Goal: Complete application form

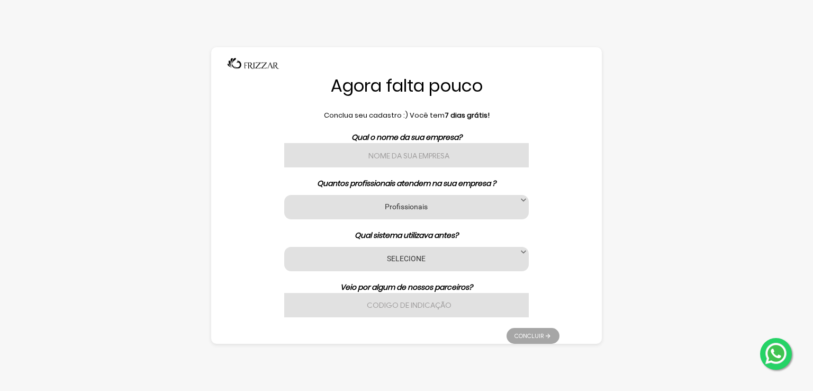
click at [420, 157] on input "text" at bounding box center [406, 155] width 245 height 24
type input "[PERSON_NAME] Studio de [PERSON_NAME]"
click at [401, 208] on label "Profissionais" at bounding box center [407, 206] width 218 height 10
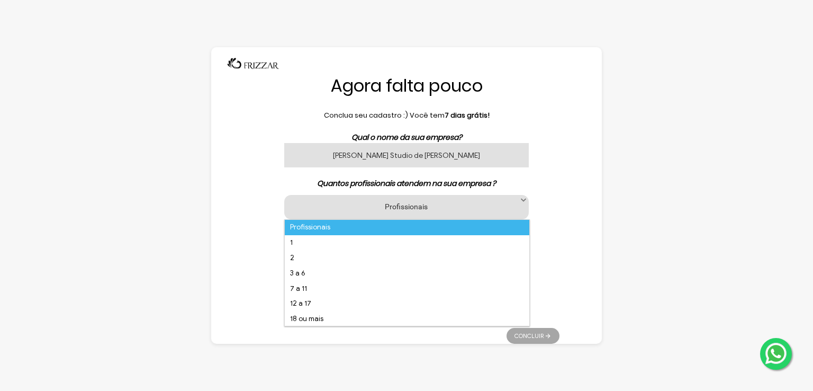
scroll to position [6, 45]
click at [380, 306] on li "12 a 17" at bounding box center [407, 303] width 245 height 15
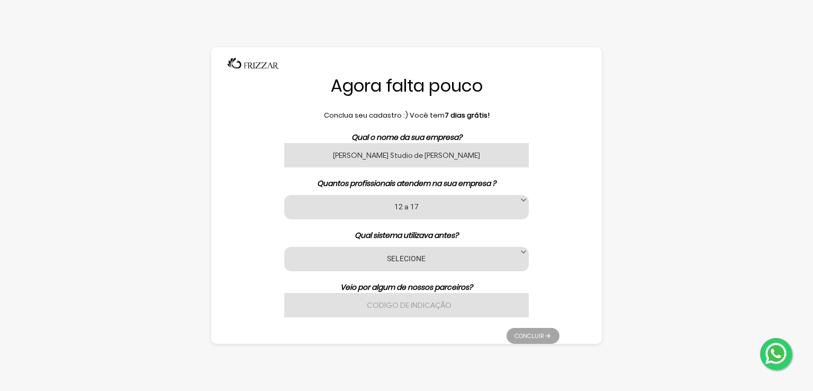
click at [414, 264] on div "SELECIONE Nenhum App [PERSON_NAME] Avec Beauty Date [PERSON_NAME] Code [PERSON_…" at bounding box center [406, 259] width 245 height 24
click at [426, 260] on label "SELECIONE" at bounding box center [407, 258] width 218 height 10
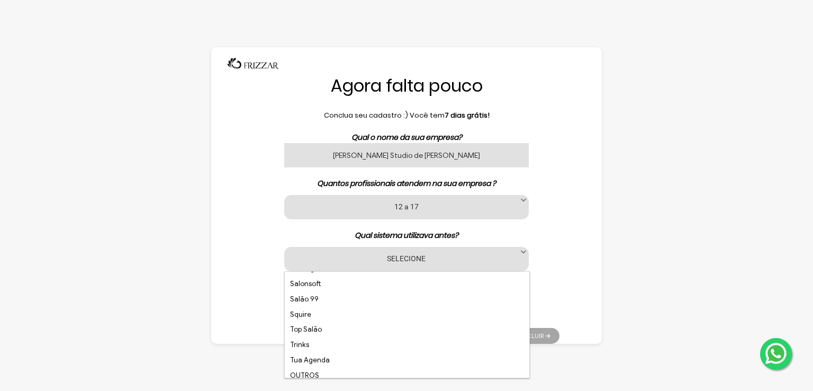
scroll to position [292, 0]
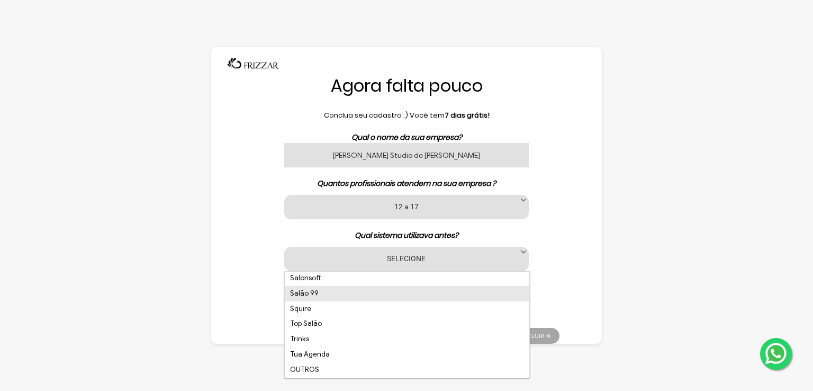
click at [318, 296] on li "Salão 99" at bounding box center [407, 293] width 245 height 15
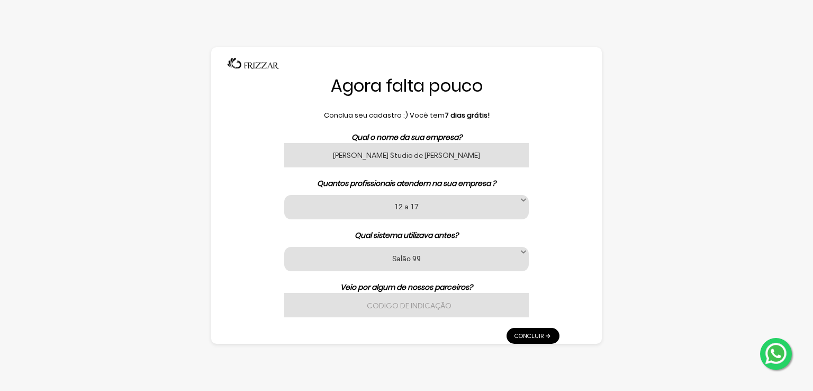
click at [446, 298] on input "text" at bounding box center [406, 305] width 245 height 24
click at [532, 339] on link "Concluir" at bounding box center [533, 336] width 53 height 16
